Goal: Task Accomplishment & Management: Use online tool/utility

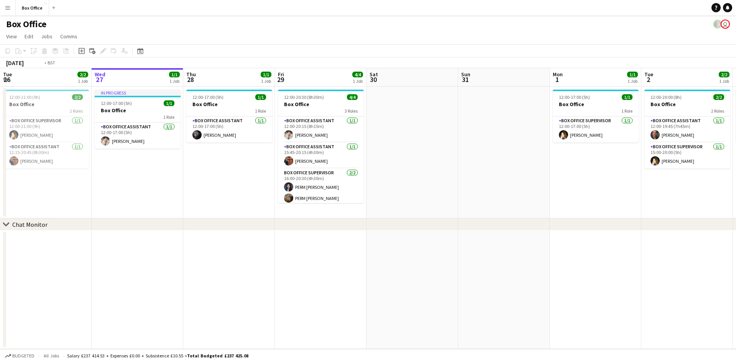
click at [31, 232] on app-calendar-viewport "Tue 26 2/2 1 Job Wed 27 1/1 1 Job Thu 28 1/1 1 Job Fri 29 4/4 1 Job Sat 30 Sun …" at bounding box center [368, 208] width 736 height 281
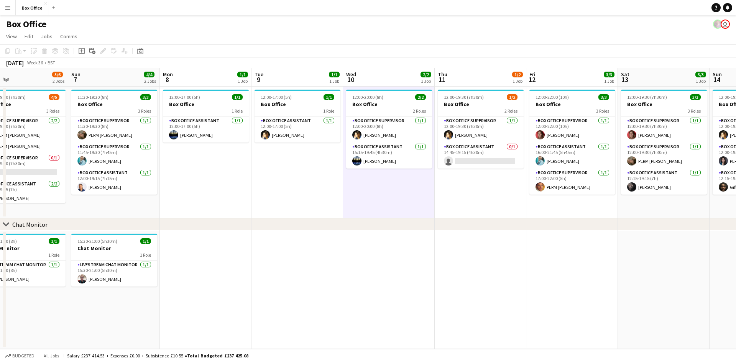
scroll to position [0, 326]
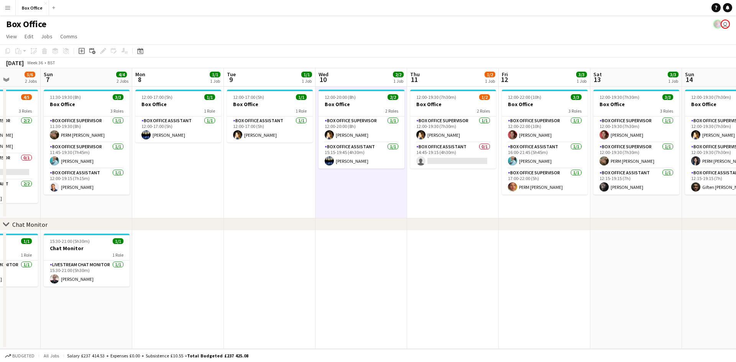
drag, startPoint x: 594, startPoint y: 195, endPoint x: 226, endPoint y: 201, distance: 368.2
click at [226, 201] on app-calendar-viewport "Wed 3 1/1 1 Job Thu 4 2/2 1 Job Fri 5 4/5 2 Jobs Sat 6 5/6 2 Jobs Sun 7 4/4 2 J…" at bounding box center [368, 208] width 736 height 281
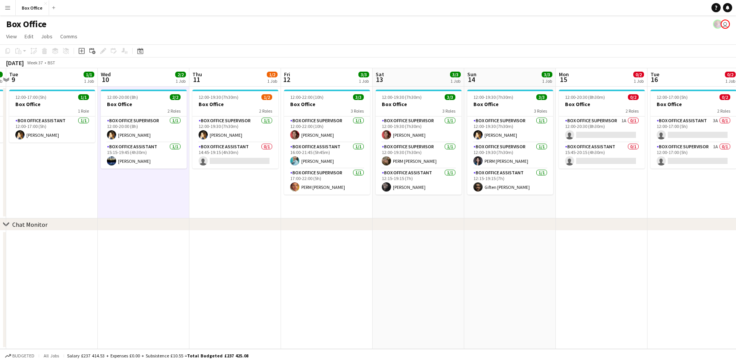
scroll to position [0, 277]
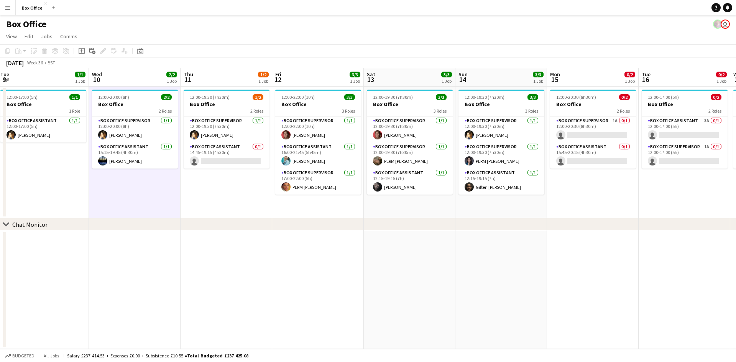
drag, startPoint x: 515, startPoint y: 239, endPoint x: 294, endPoint y: 241, distance: 221.5
click at [294, 241] on app-calendar-viewport "Sat 6 5/6 2 Jobs Sun 7 4/4 2 Jobs Mon 8 1/1 1 Job Tue 9 1/1 1 Job Wed 10 2/2 1 …" at bounding box center [368, 208] width 736 height 281
drag, startPoint x: 601, startPoint y: 224, endPoint x: 555, endPoint y: 226, distance: 46.1
click at [555, 226] on div "chevron-right Chat Monitor" at bounding box center [368, 224] width 736 height 12
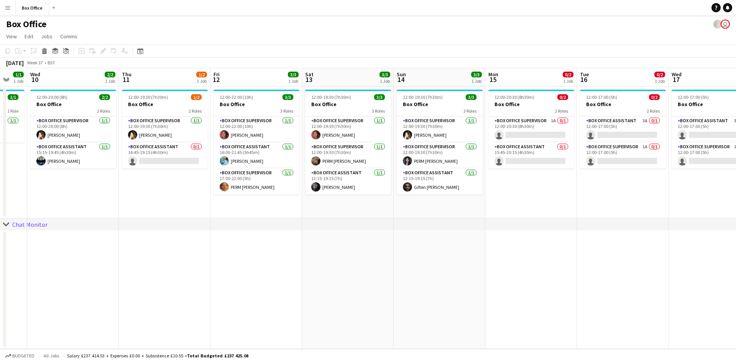
scroll to position [0, 351]
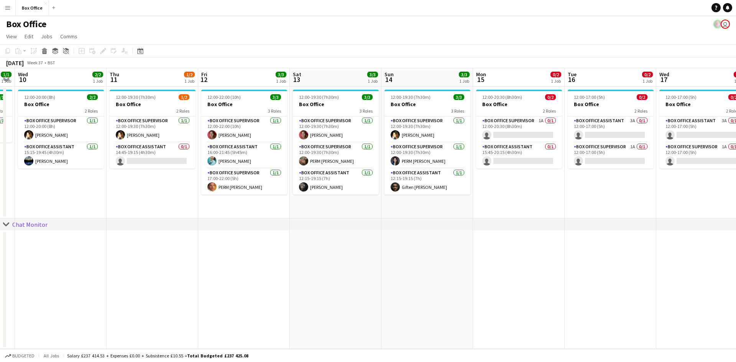
drag, startPoint x: 606, startPoint y: 178, endPoint x: 532, endPoint y: 192, distance: 75.1
click at [532, 192] on app-calendar-viewport "Sat 6 5/6 2 Jobs Sun 7 4/4 2 Jobs Mon 8 1/1 1 Job Tue 9 1/1 1 Job Wed 10 2/2 1 …" at bounding box center [368, 208] width 736 height 281
